Goal: Transaction & Acquisition: Book appointment/travel/reservation

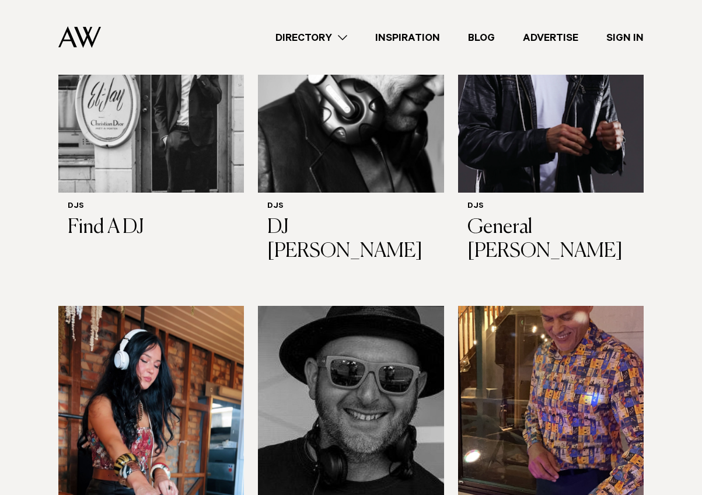
scroll to position [479, 0]
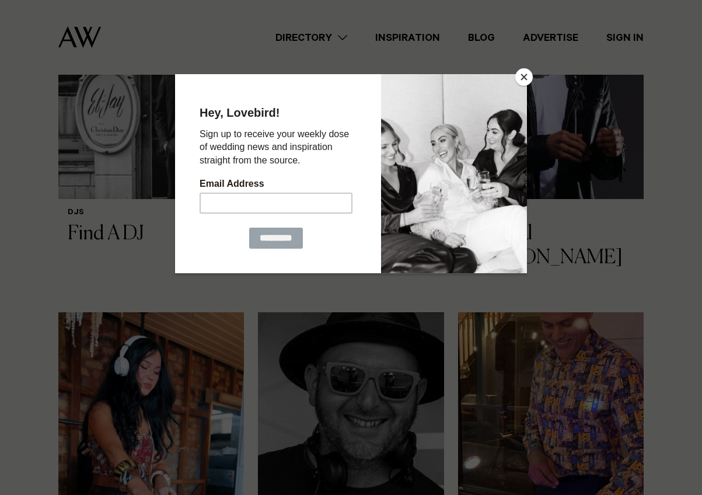
click at [524, 71] on button "Close" at bounding box center [524, 77] width 18 height 18
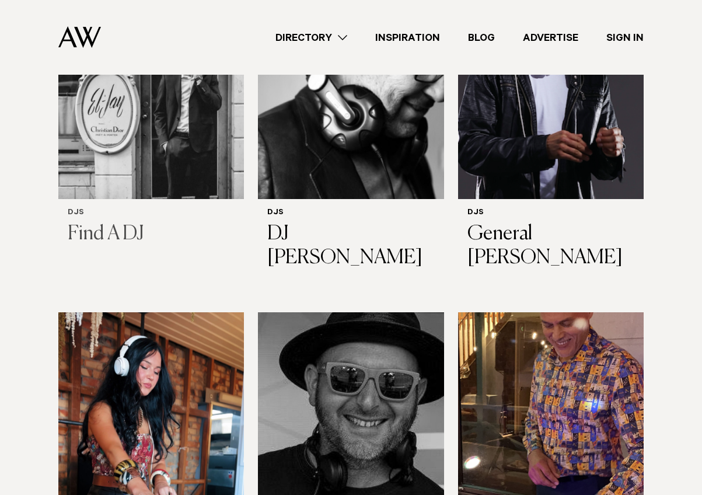
click at [104, 232] on h3 "Find A DJ" at bounding box center [151, 234] width 167 height 24
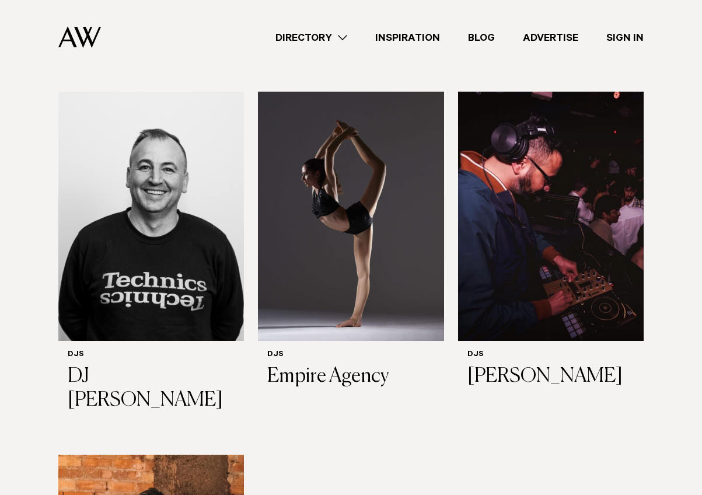
scroll to position [1799, 0]
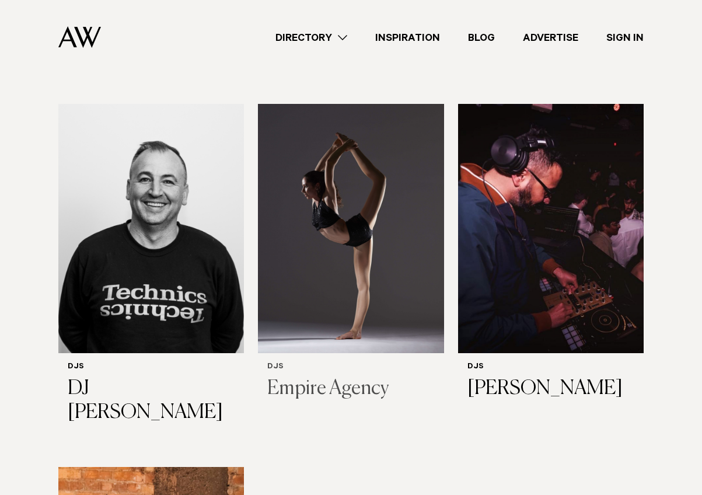
click at [327, 377] on h3 "Empire Agency" at bounding box center [350, 389] width 167 height 24
